Goal: Task Accomplishment & Management: Use online tool/utility

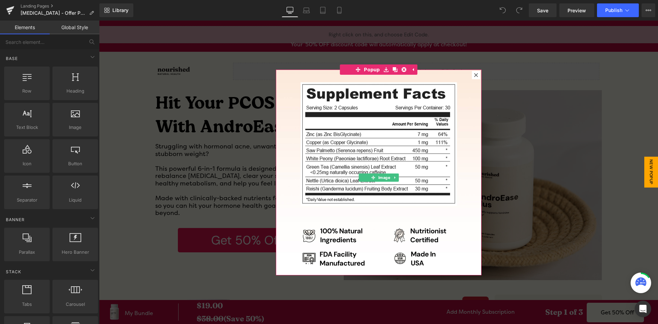
click at [474, 75] on icon at bounding box center [476, 75] width 4 height 4
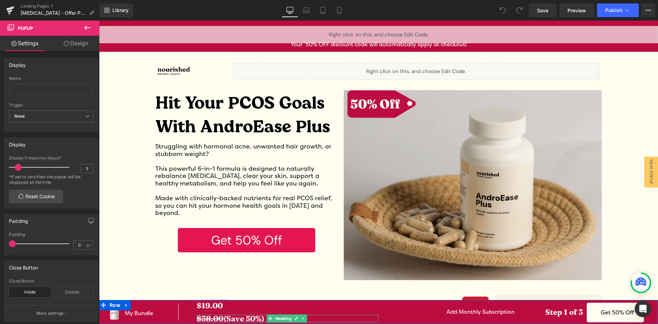
click at [206, 319] on s "$38.00" at bounding box center [210, 319] width 27 height 10
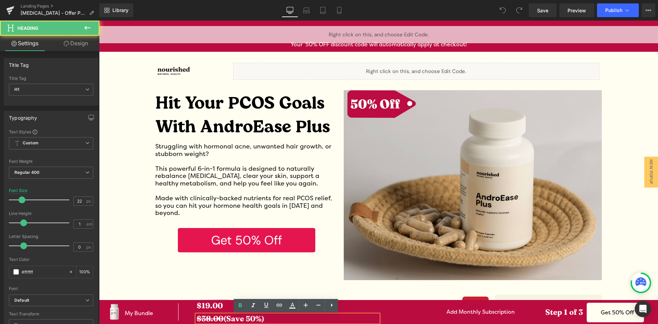
click at [209, 320] on s "$38.00" at bounding box center [210, 319] width 27 height 10
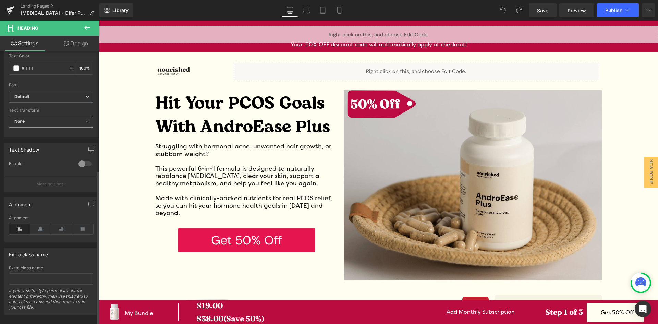
scroll to position [214, 0]
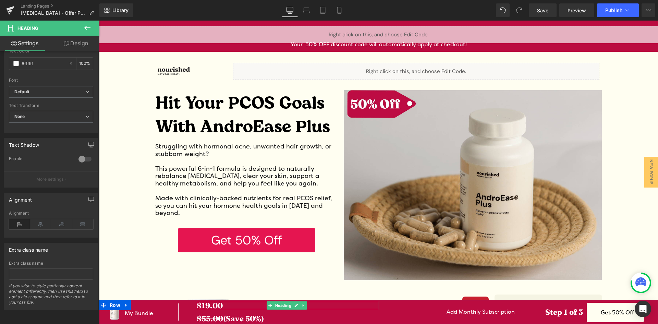
click at [208, 307] on strong "$19.00" at bounding box center [210, 306] width 26 height 10
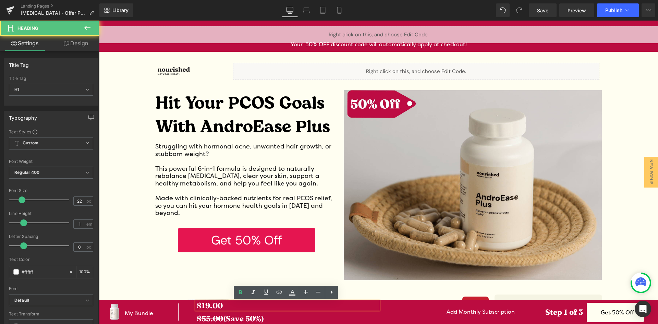
click at [207, 306] on strong "$19.00" at bounding box center [210, 306] width 26 height 10
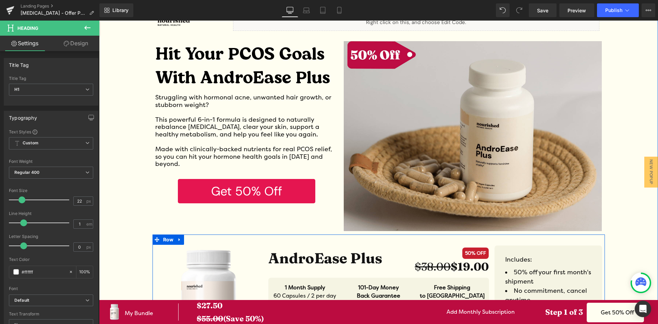
scroll to position [69, 0]
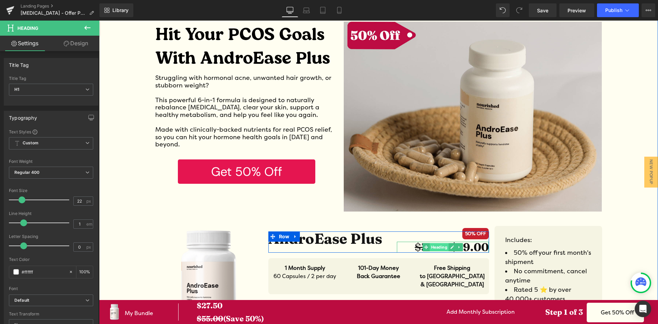
click at [430, 245] on span "Heading" at bounding box center [439, 247] width 19 height 8
click at [415, 247] on s "$38.00" at bounding box center [433, 246] width 36 height 13
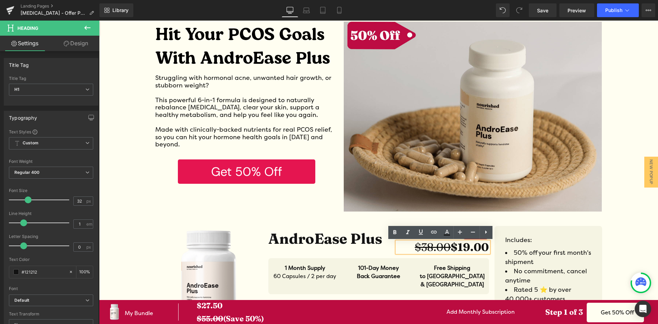
click at [431, 249] on s "$38.00" at bounding box center [433, 246] width 36 height 13
click at [466, 246] on strong "$19.00" at bounding box center [470, 246] width 38 height 13
click at [637, 231] on div "Image Liquid Row Image Hit Your PCOS Goals With AndroEase Plus Heading Struggli…" at bounding box center [378, 278] width 559 height 568
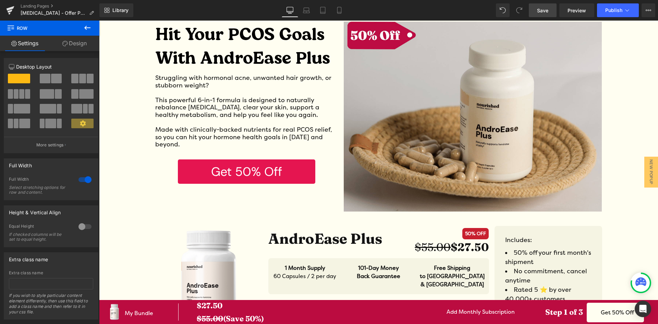
click at [545, 6] on link "Save" at bounding box center [543, 10] width 28 height 14
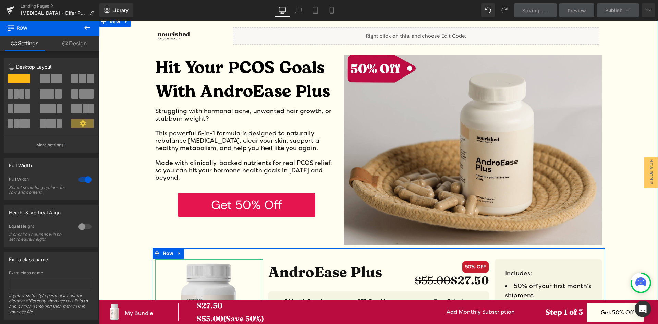
scroll to position [34, 0]
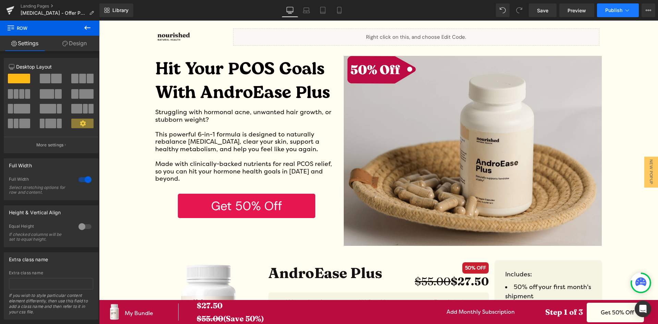
click at [603, 7] on button "Publish" at bounding box center [618, 10] width 42 height 14
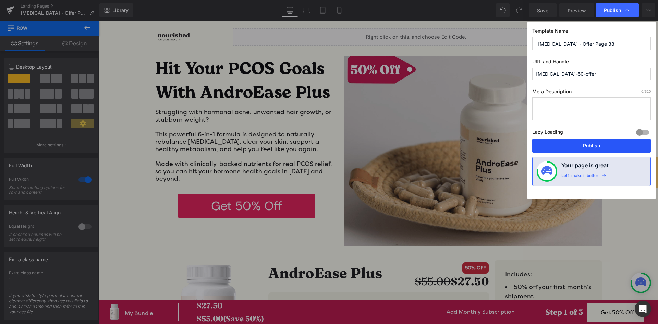
click at [577, 145] on button "Publish" at bounding box center [591, 146] width 119 height 14
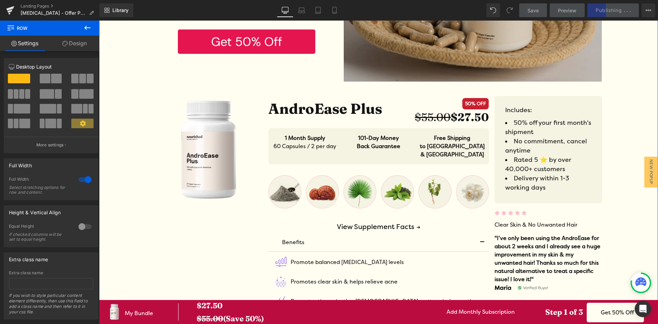
scroll to position [206, 0]
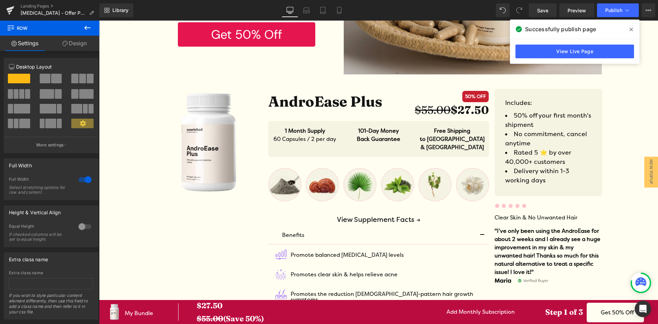
click at [628, 29] on span at bounding box center [631, 29] width 11 height 11
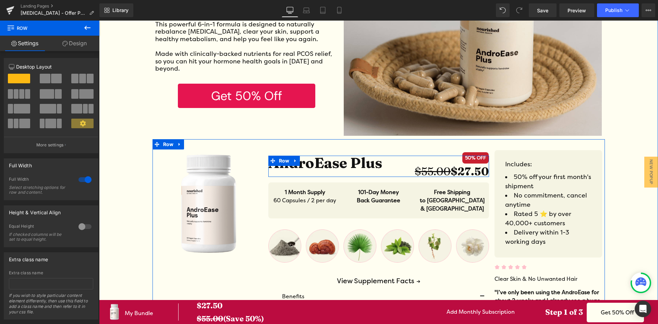
scroll to position [137, 0]
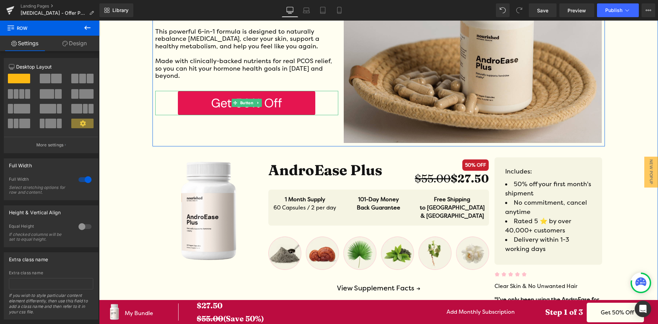
click at [292, 104] on link "Get 50% Off" at bounding box center [246, 103] width 137 height 24
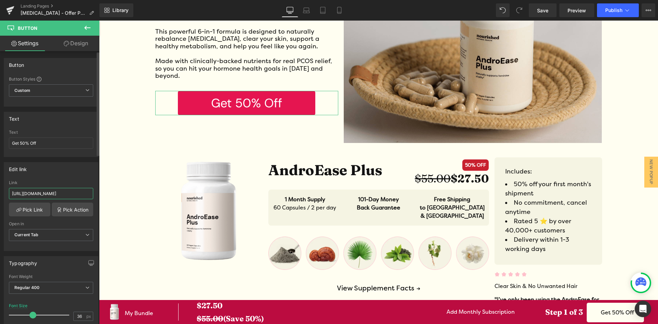
scroll to position [0, 438]
drag, startPoint x: 67, startPoint y: 193, endPoint x: 72, endPoint y: 194, distance: 5.7
click at [72, 194] on input "[URL][DOMAIN_NAME]" at bounding box center [51, 193] width 84 height 11
click at [54, 194] on input "[URL][DOMAIN_NAME]" at bounding box center [51, 193] width 84 height 11
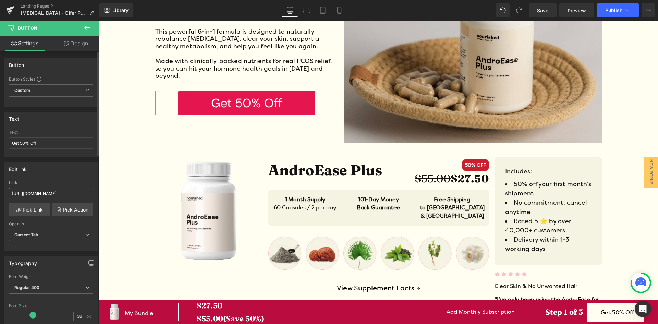
paste input "pages/bonus-page"
type input "[URL][DOMAIN_NAME]"
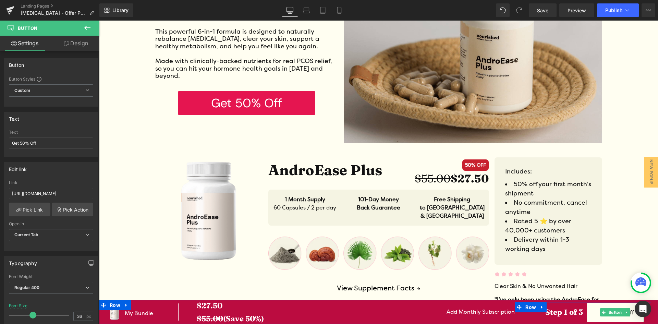
click at [592, 310] on link "Get 50% Off" at bounding box center [615, 313] width 57 height 20
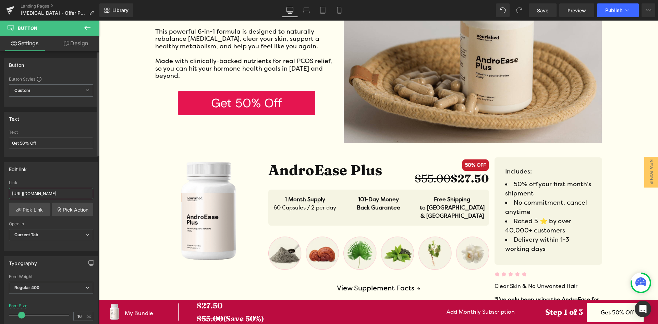
drag, startPoint x: 68, startPoint y: 193, endPoint x: 82, endPoint y: 194, distance: 14.1
click at [86, 194] on input "[URL][DOMAIN_NAME]" at bounding box center [51, 193] width 84 height 11
click at [80, 194] on input "[URL][DOMAIN_NAME]" at bounding box center [51, 193] width 84 height 11
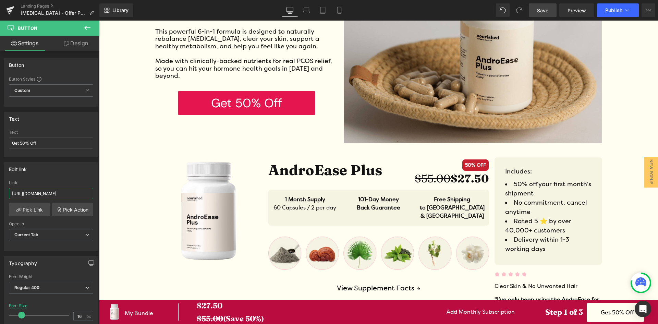
type input "[URL][DOMAIN_NAME]"
click at [535, 13] on link "Save" at bounding box center [543, 10] width 28 height 14
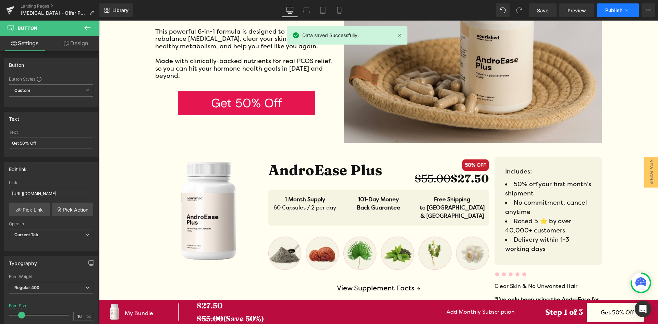
click at [611, 11] on span "Publish" at bounding box center [613, 10] width 17 height 5
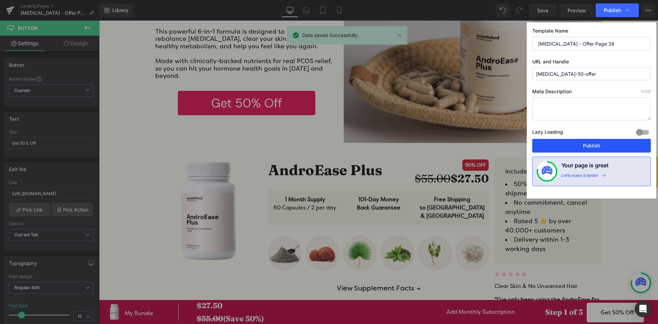
click at [595, 146] on button "Publish" at bounding box center [591, 146] width 119 height 14
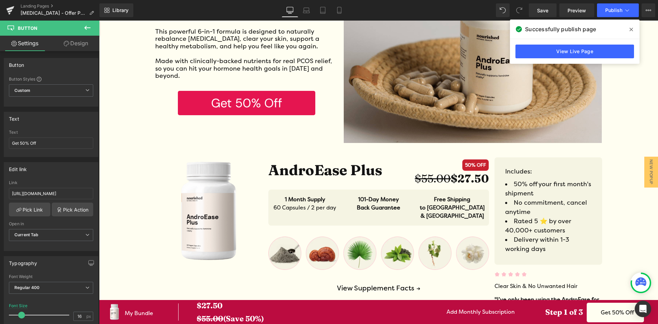
drag, startPoint x: 632, startPoint y: 31, endPoint x: 512, endPoint y: 1, distance: 123.2
click at [632, 31] on icon at bounding box center [631, 29] width 3 height 5
